Goal: Navigation & Orientation: Find specific page/section

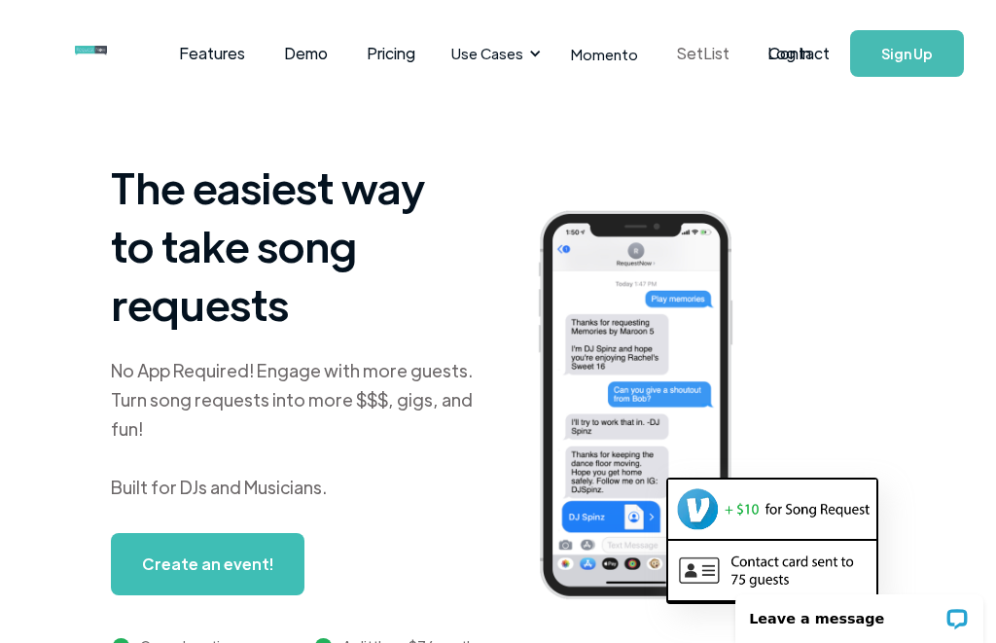
click at [711, 59] on link "SetList" at bounding box center [703, 53] width 91 height 60
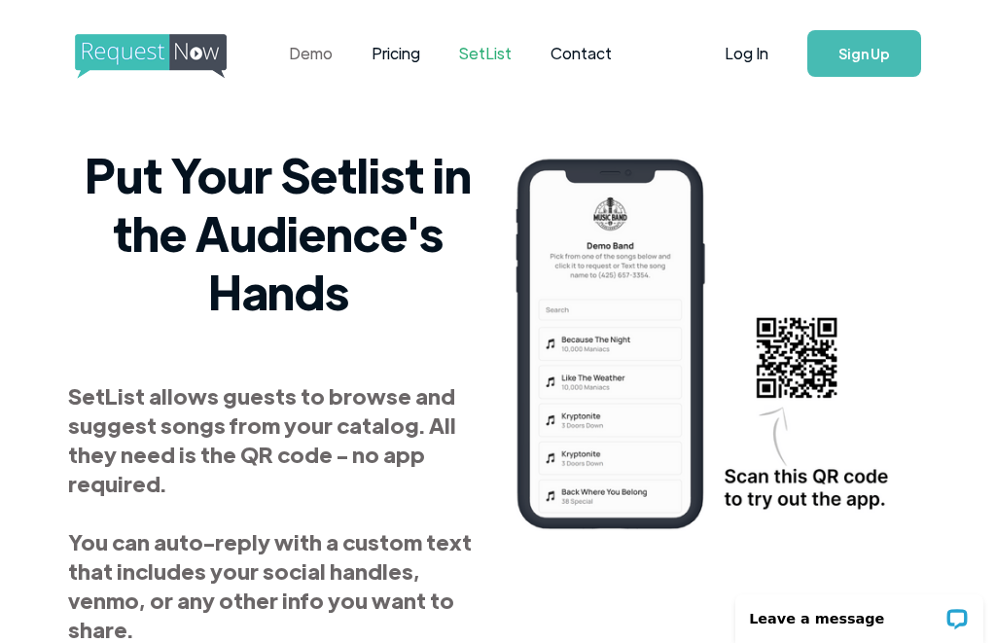
click at [285, 54] on link "Demo" at bounding box center [310, 53] width 83 height 60
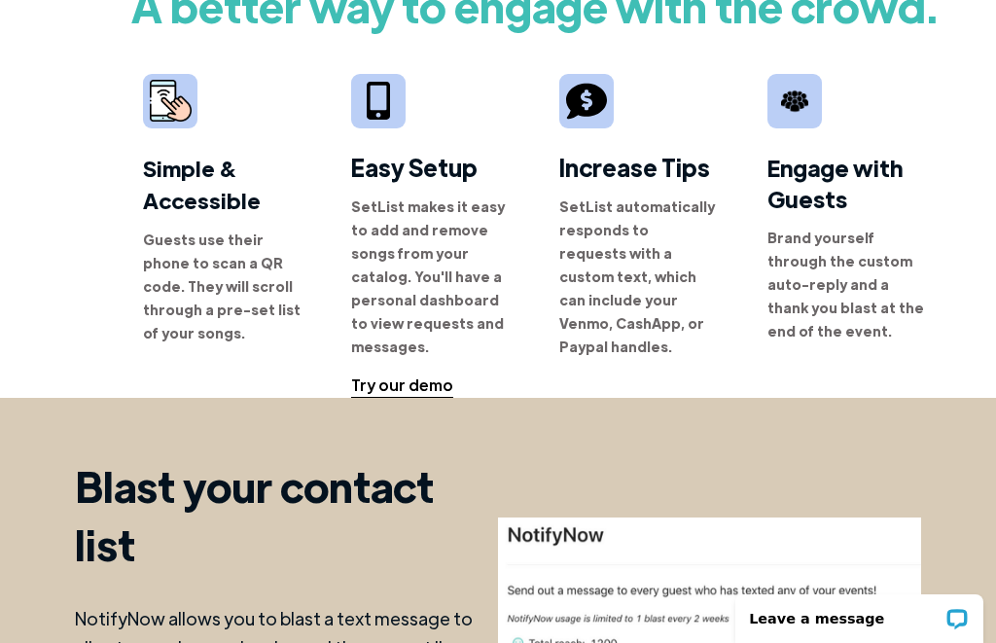
scroll to position [1238, 0]
